Goal: Task Accomplishment & Management: Use online tool/utility

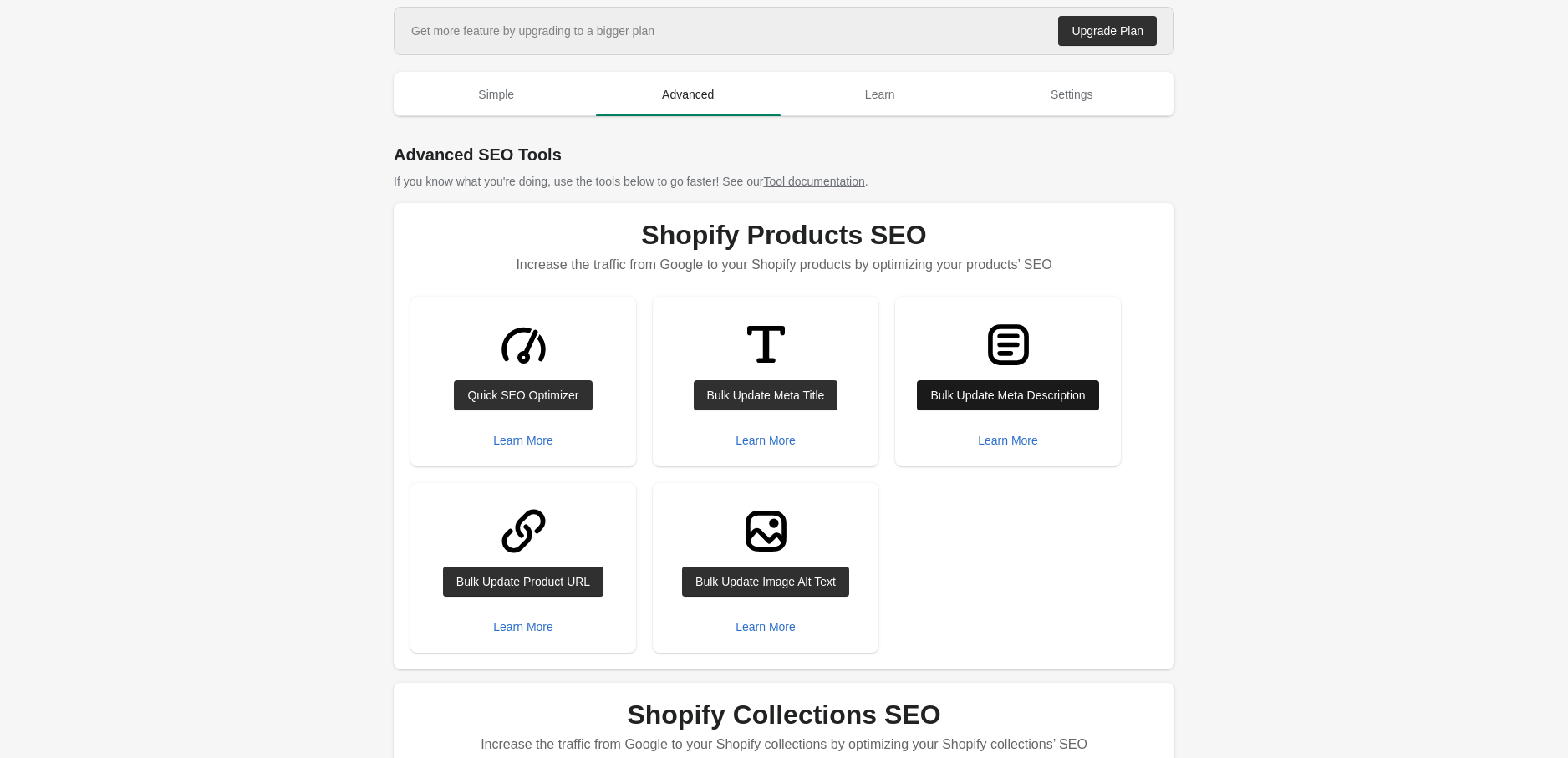
click at [998, 392] on div "Bulk Update Meta Description" at bounding box center [1007, 395] width 154 height 13
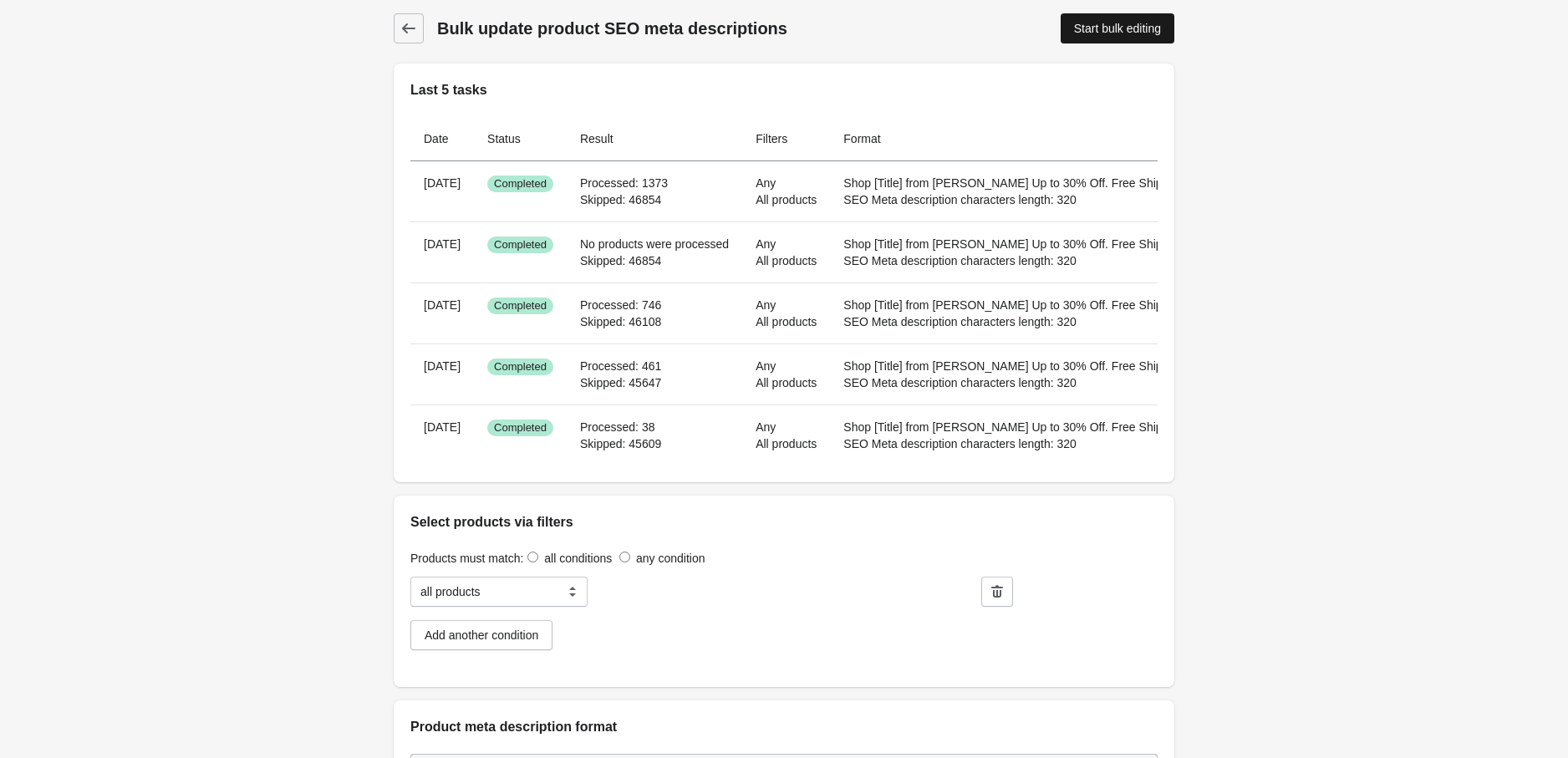
click at [1089, 22] on div "Start bulk editing" at bounding box center [1117, 29] width 87 height 13
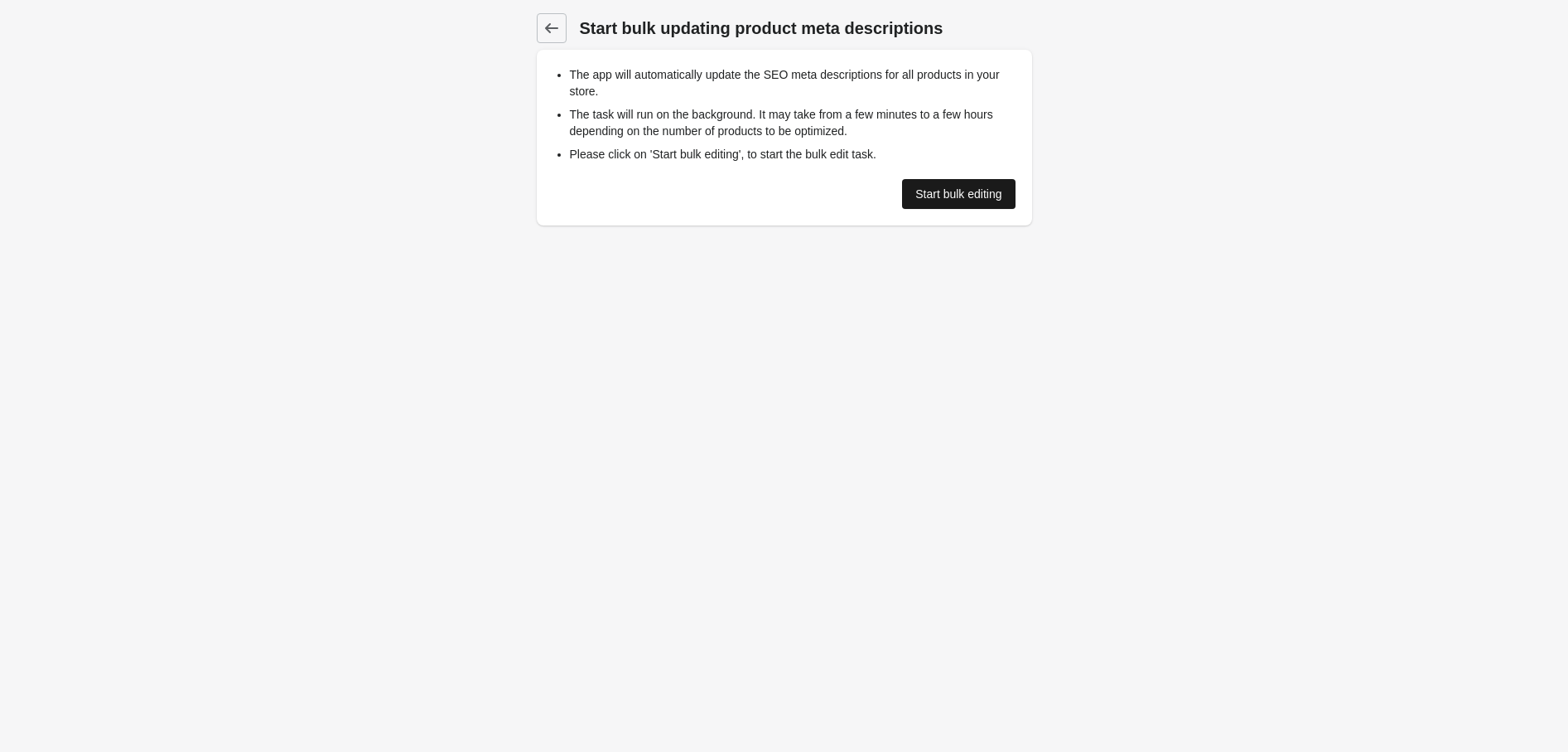
click at [971, 187] on div "Start bulk editing" at bounding box center [958, 193] width 86 height 13
